Goal: Communication & Community: Participate in discussion

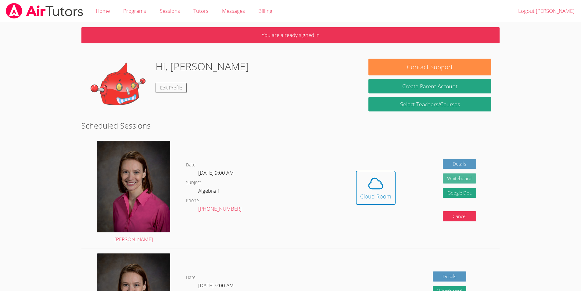
click at [464, 181] on button "Whiteboard" at bounding box center [460, 178] width 34 height 10
click at [364, 179] on span at bounding box center [375, 183] width 31 height 17
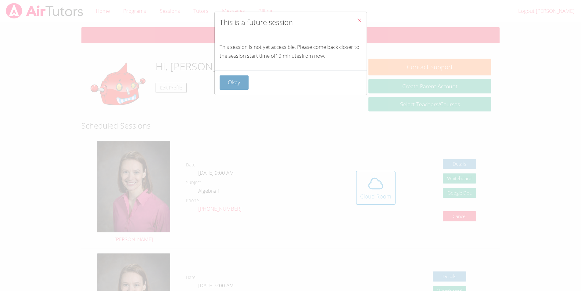
click at [228, 83] on button "Okay" at bounding box center [233, 82] width 29 height 14
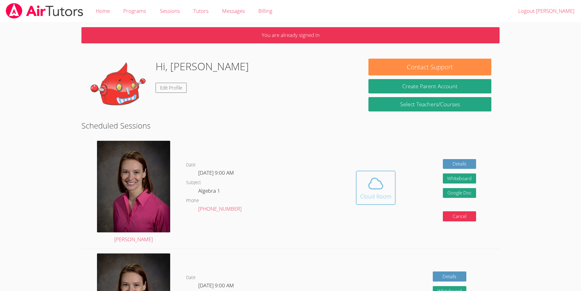
click at [369, 192] on button "Cloud Room" at bounding box center [376, 187] width 40 height 34
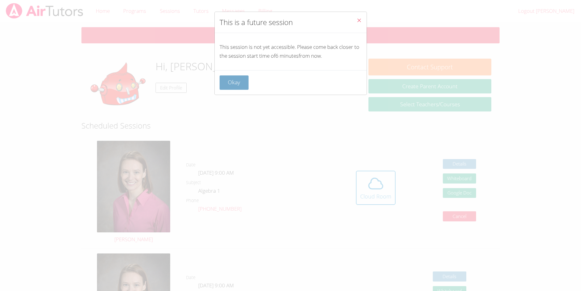
click at [232, 84] on button "Okay" at bounding box center [233, 82] width 29 height 14
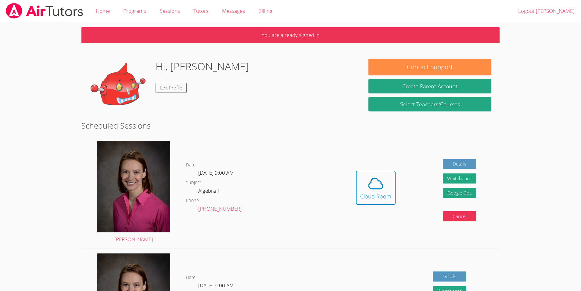
click at [369, 160] on div "Hidden Cloud Room Details Whiteboard Hidden Google Doc Cancel" at bounding box center [415, 192] width 167 height 112
click at [376, 198] on div "Cloud Room" at bounding box center [375, 196] width 31 height 9
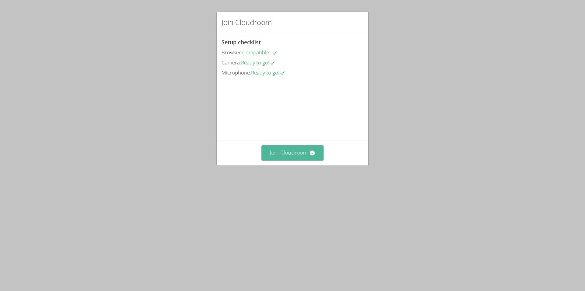
click at [296, 160] on button "Join Cloudroom" at bounding box center [293, 152] width 62 height 15
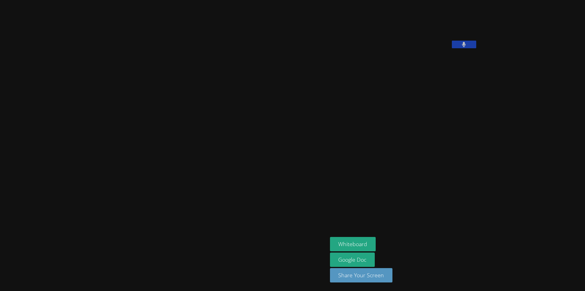
click at [452, 48] on button at bounding box center [464, 45] width 24 height 8
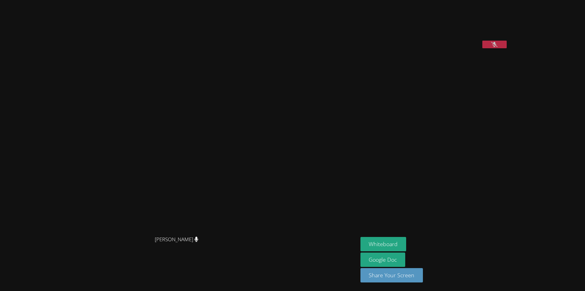
click at [452, 48] on video at bounding box center [406, 25] width 91 height 46
click at [491, 47] on icon at bounding box center [494, 44] width 6 height 5
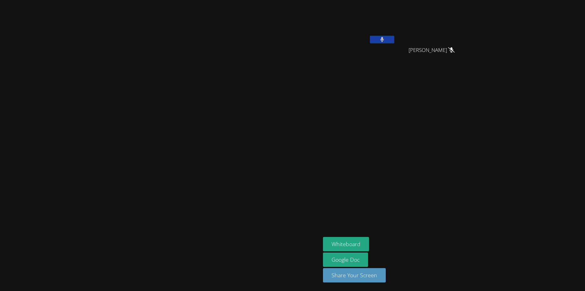
click at [394, 37] on button at bounding box center [382, 40] width 24 height 8
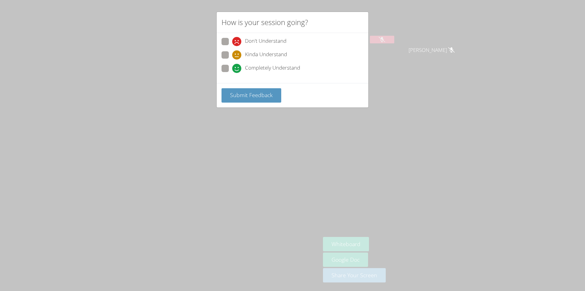
click at [219, 70] on div "Don't Understand Kinda Understand Completely Understand" at bounding box center [293, 58] width 152 height 50
click at [232, 73] on span at bounding box center [232, 73] width 0 height 0
click at [232, 70] on input "Completely Understand" at bounding box center [234, 67] width 5 height 5
radio input "true"
click at [266, 94] on span "Submit Feedback" at bounding box center [251, 94] width 43 height 7
